Goal: Information Seeking & Learning: Find specific fact

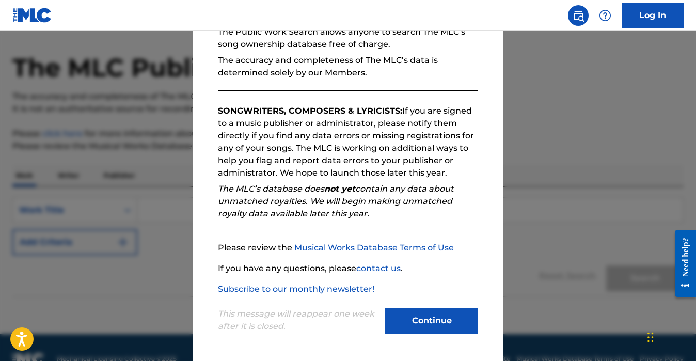
scroll to position [40, 0]
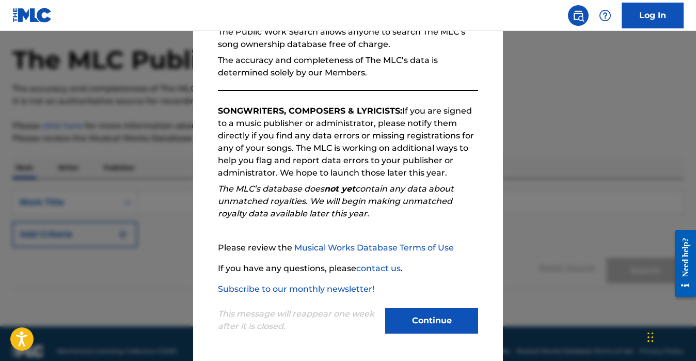
click at [442, 315] on button "Continue" at bounding box center [431, 321] width 93 height 26
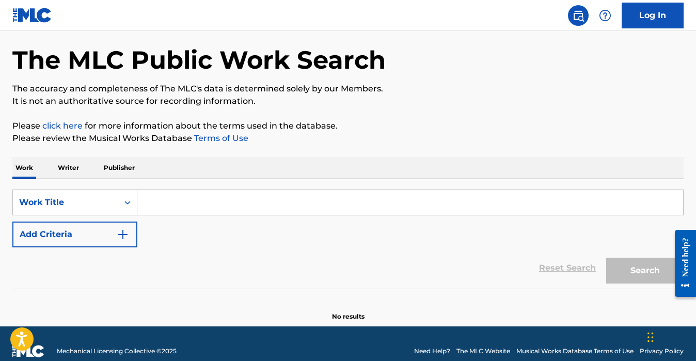
click at [282, 206] on input "Search Form" at bounding box center [410, 202] width 546 height 25
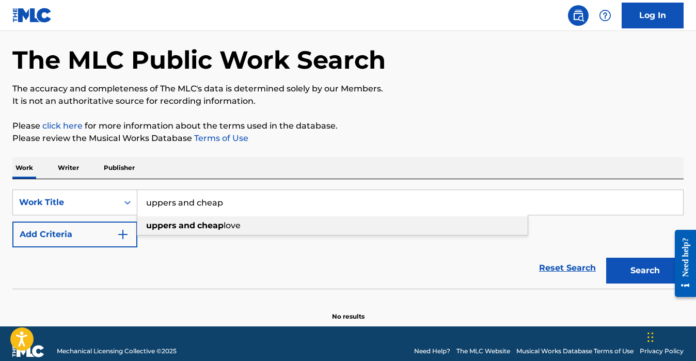
click at [221, 228] on strong "cheap" at bounding box center [210, 226] width 26 height 10
type input "uppers and cheap love"
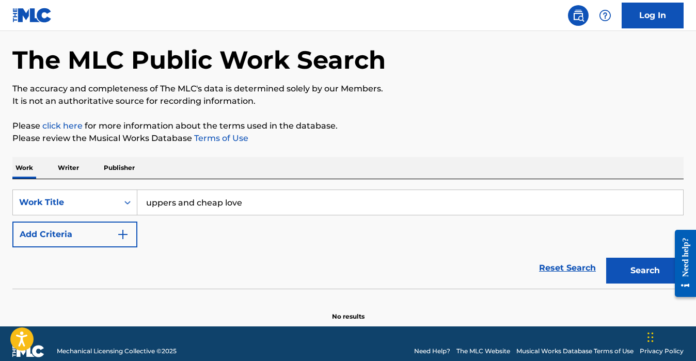
click at [646, 272] on button "Search" at bounding box center [644, 271] width 77 height 26
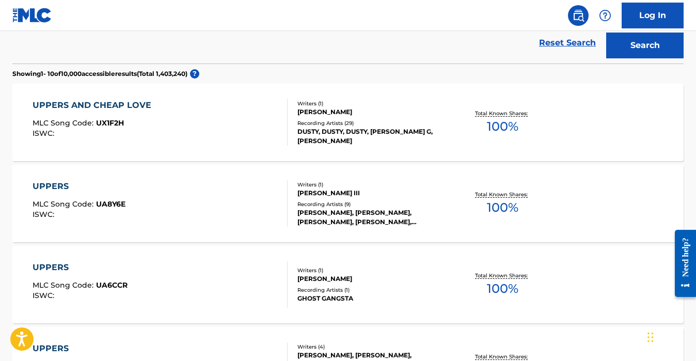
scroll to position [273, 0]
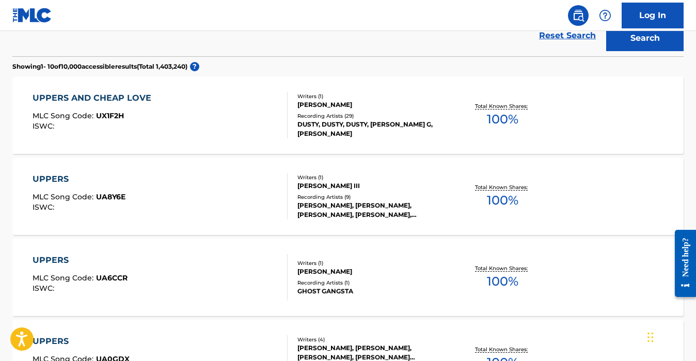
click at [247, 119] on div "UPPERS AND CHEAP LOVE MLC Song Code : UX1F2H ISWC :" at bounding box center [160, 115] width 255 height 46
